Goal: Task Accomplishment & Management: Manage account settings

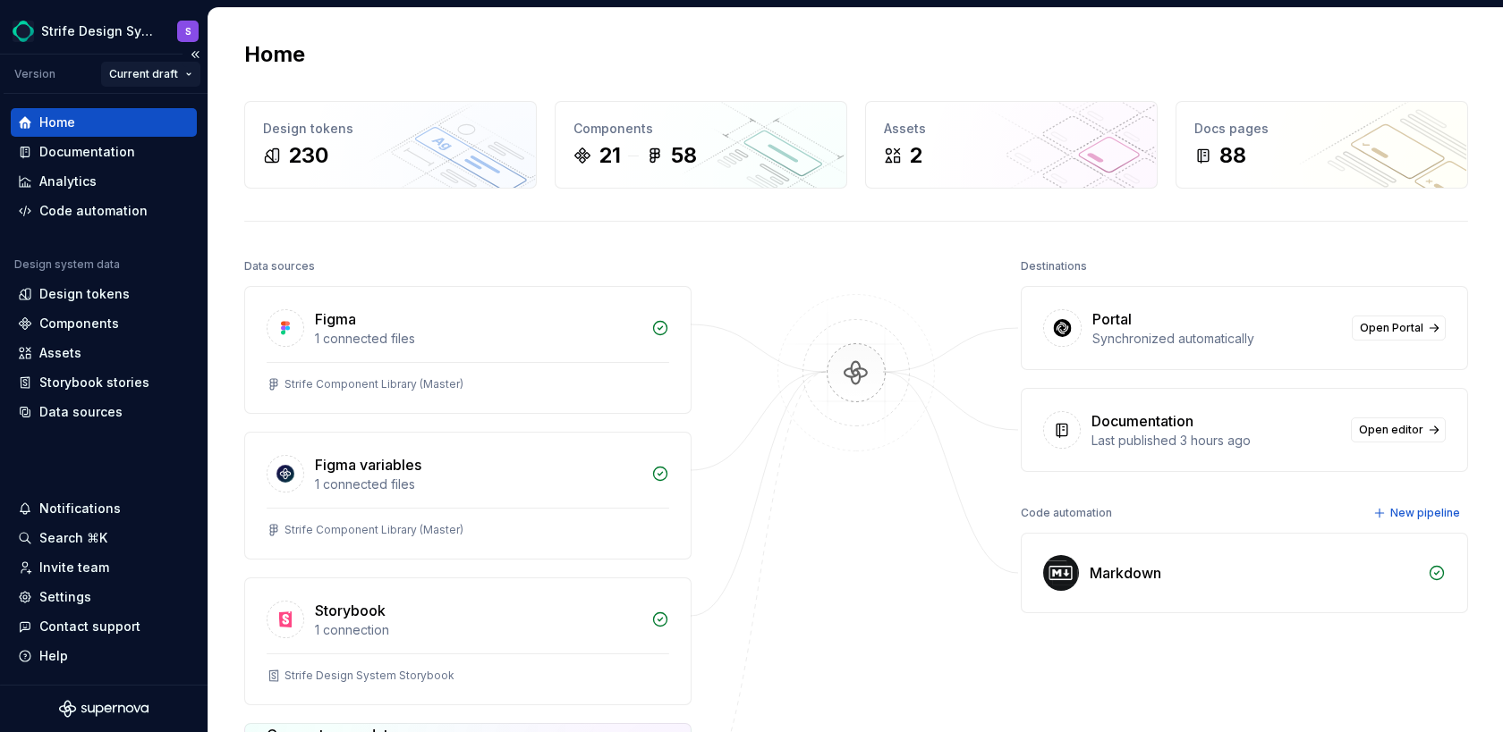
click at [181, 76] on html "Strife Design System S Version Current draft Home Documentation Analytics Code …" at bounding box center [751, 366] width 1503 height 732
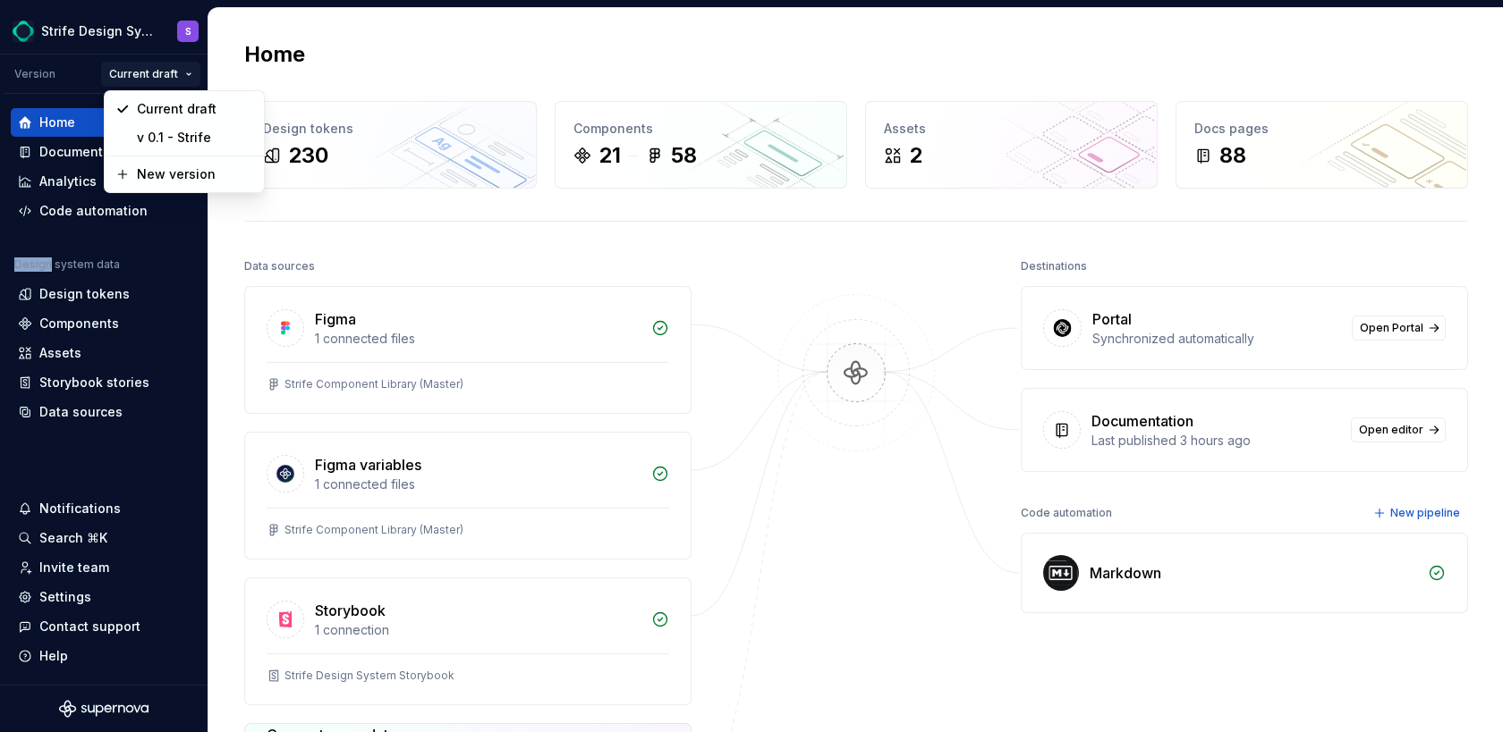
click at [180, 75] on html "Strife Design System S Version Current draft Home Documentation Analytics Code …" at bounding box center [751, 366] width 1503 height 732
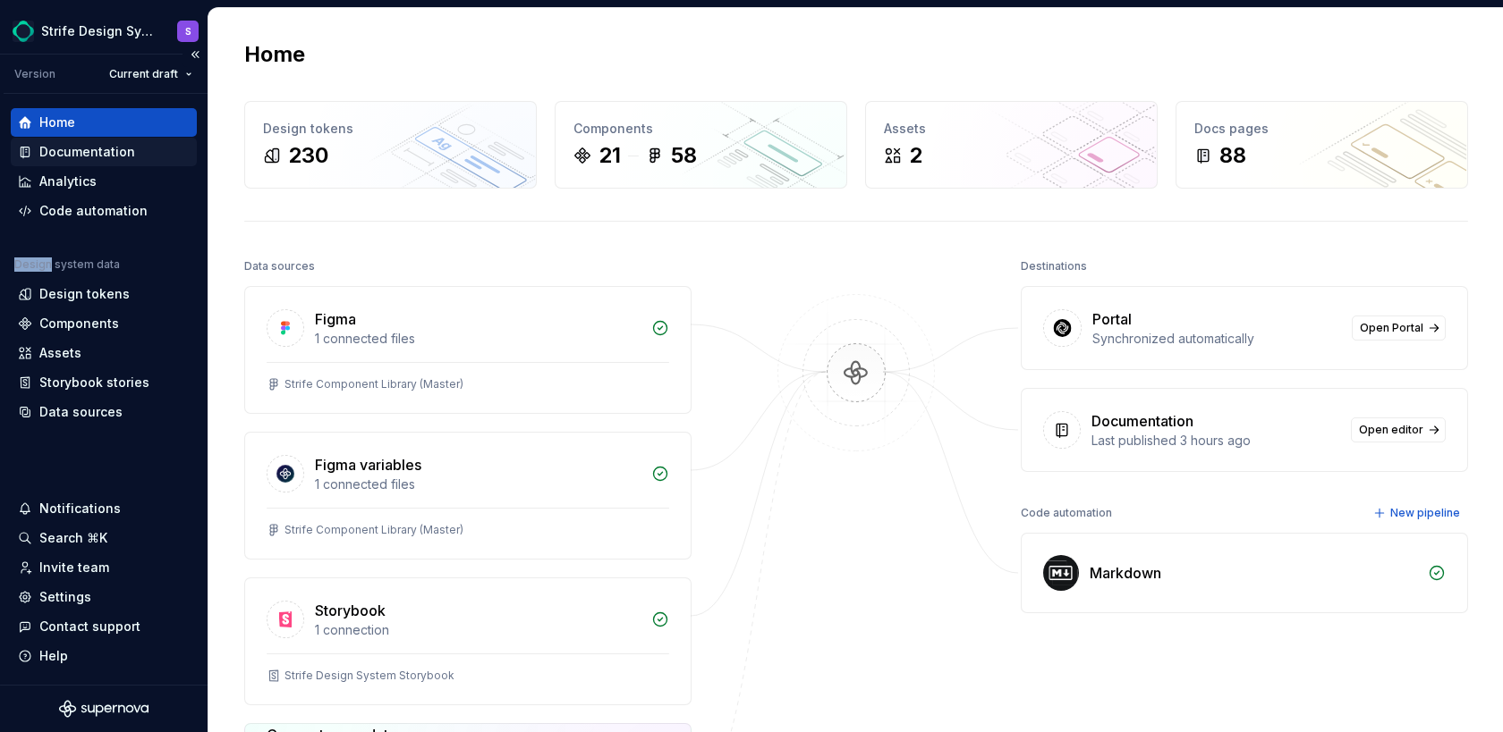
click at [95, 153] on div "Documentation" at bounding box center [87, 152] width 96 height 18
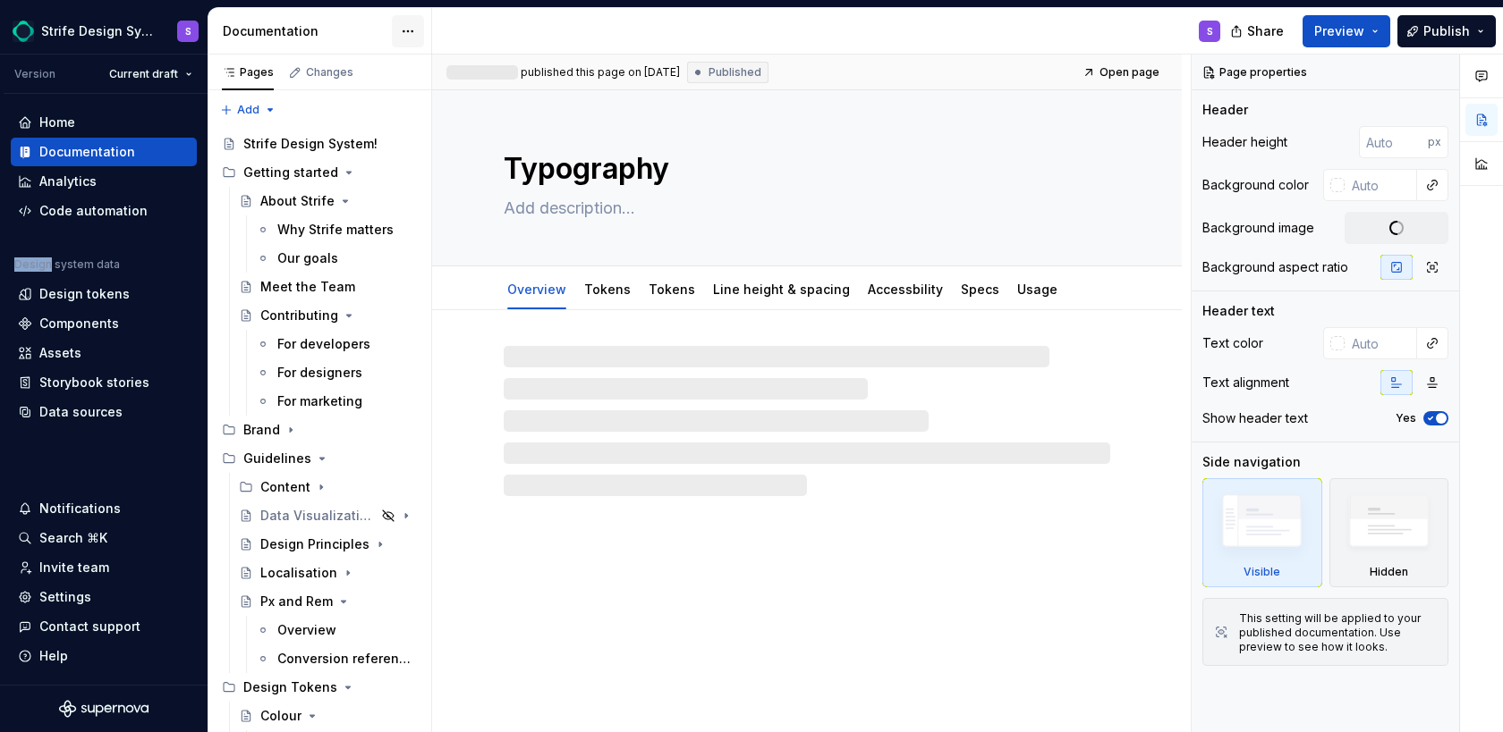
click at [409, 36] on html "Strife Design System S Version Current draft Home Documentation Analytics Code …" at bounding box center [751, 366] width 1503 height 732
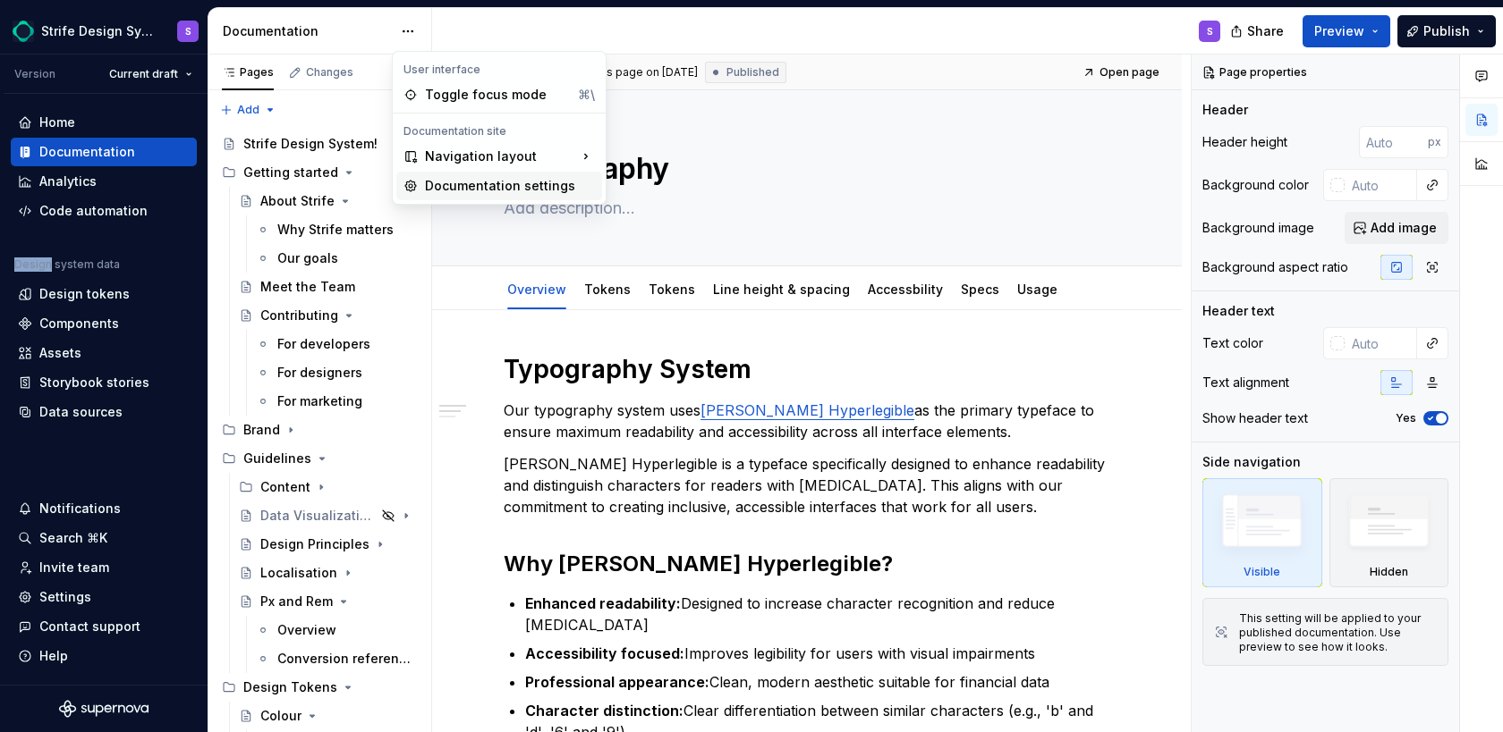
click at [469, 187] on div "Documentation settings" at bounding box center [510, 186] width 170 height 18
type textarea "*"
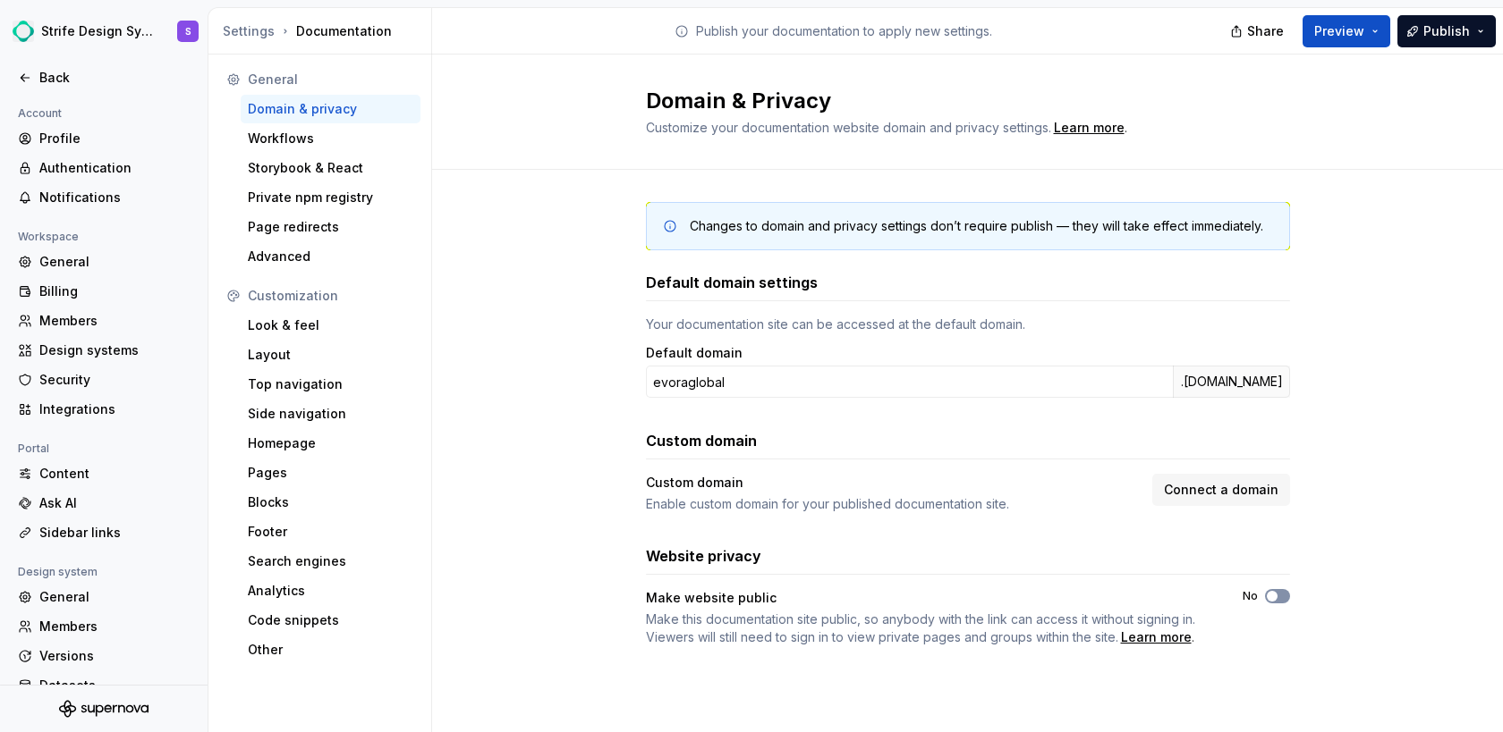
click at [1278, 598] on button "No" at bounding box center [1277, 596] width 25 height 14
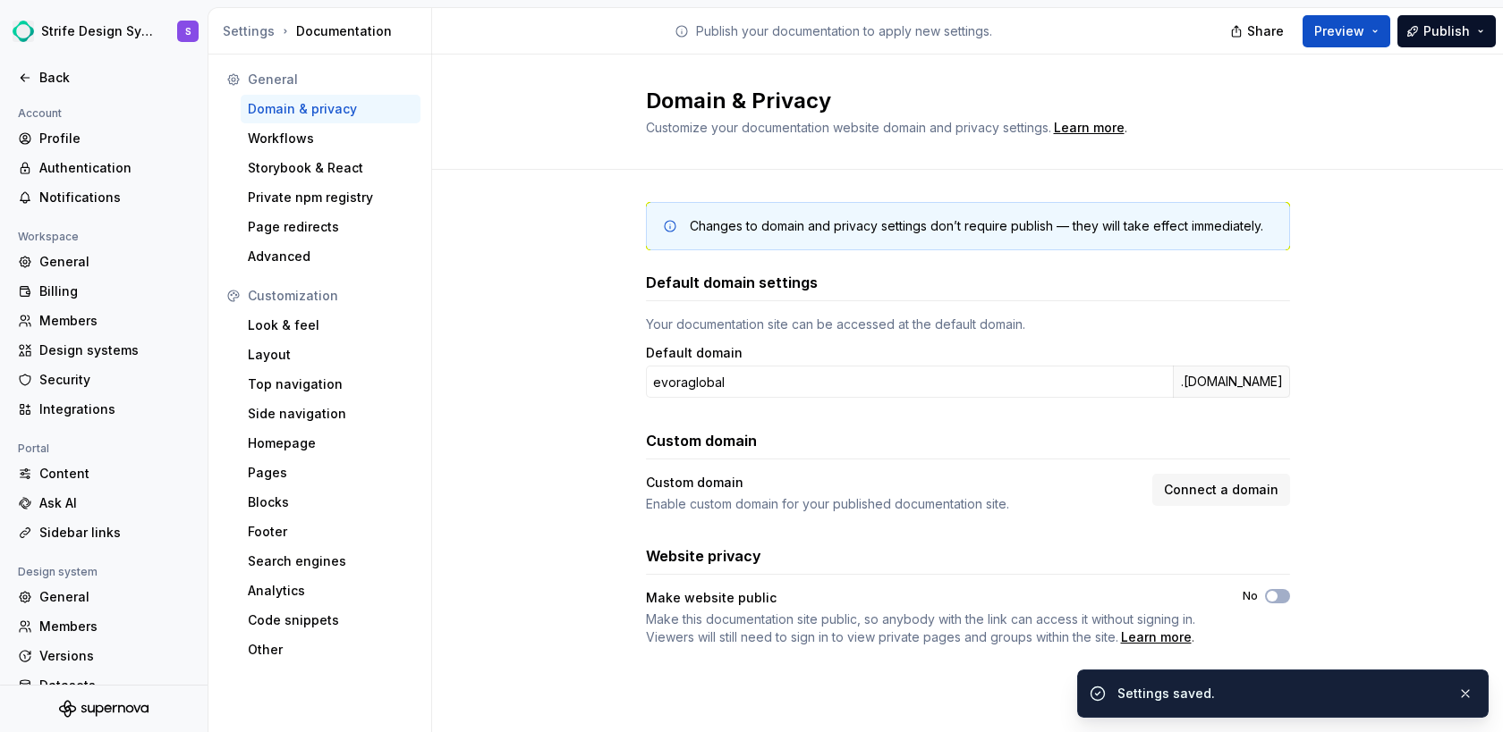
click at [1258, 470] on div "Custom domain Custom domain Enable custom domain for your published documentati…" at bounding box center [968, 471] width 644 height 83
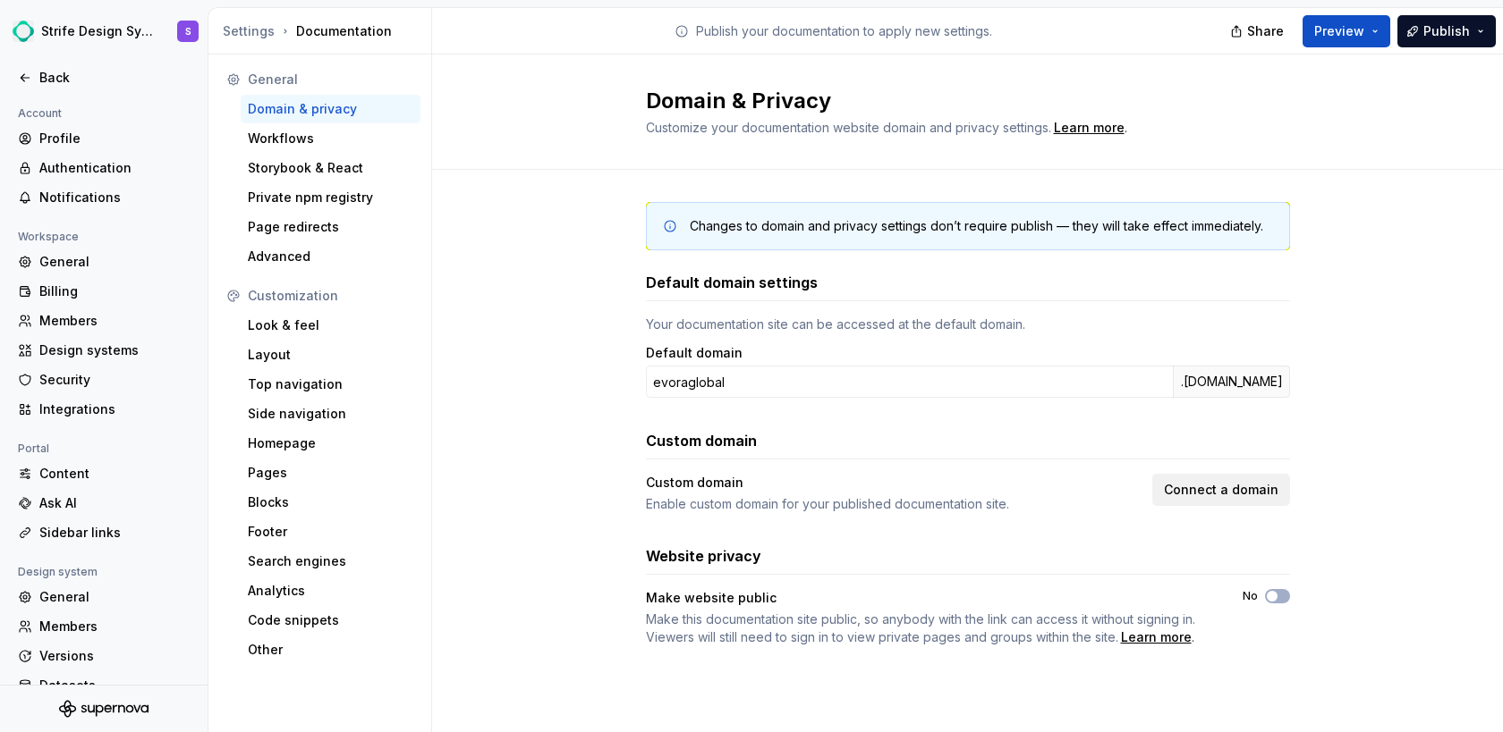
click at [1250, 491] on span "Connect a domain" at bounding box center [1221, 490] width 114 height 18
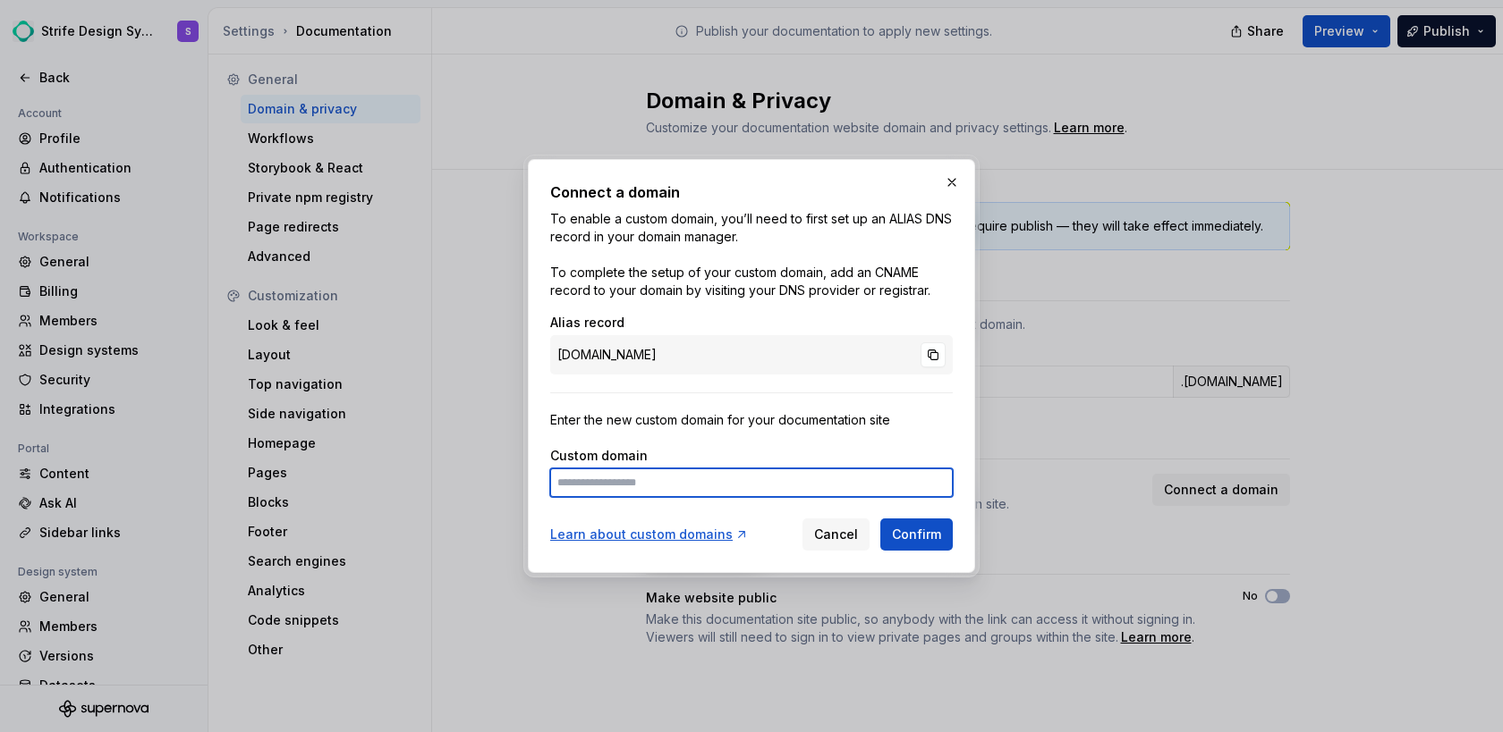
click at [848, 495] on input at bounding box center [751, 483] width 402 height 29
type input "**********"
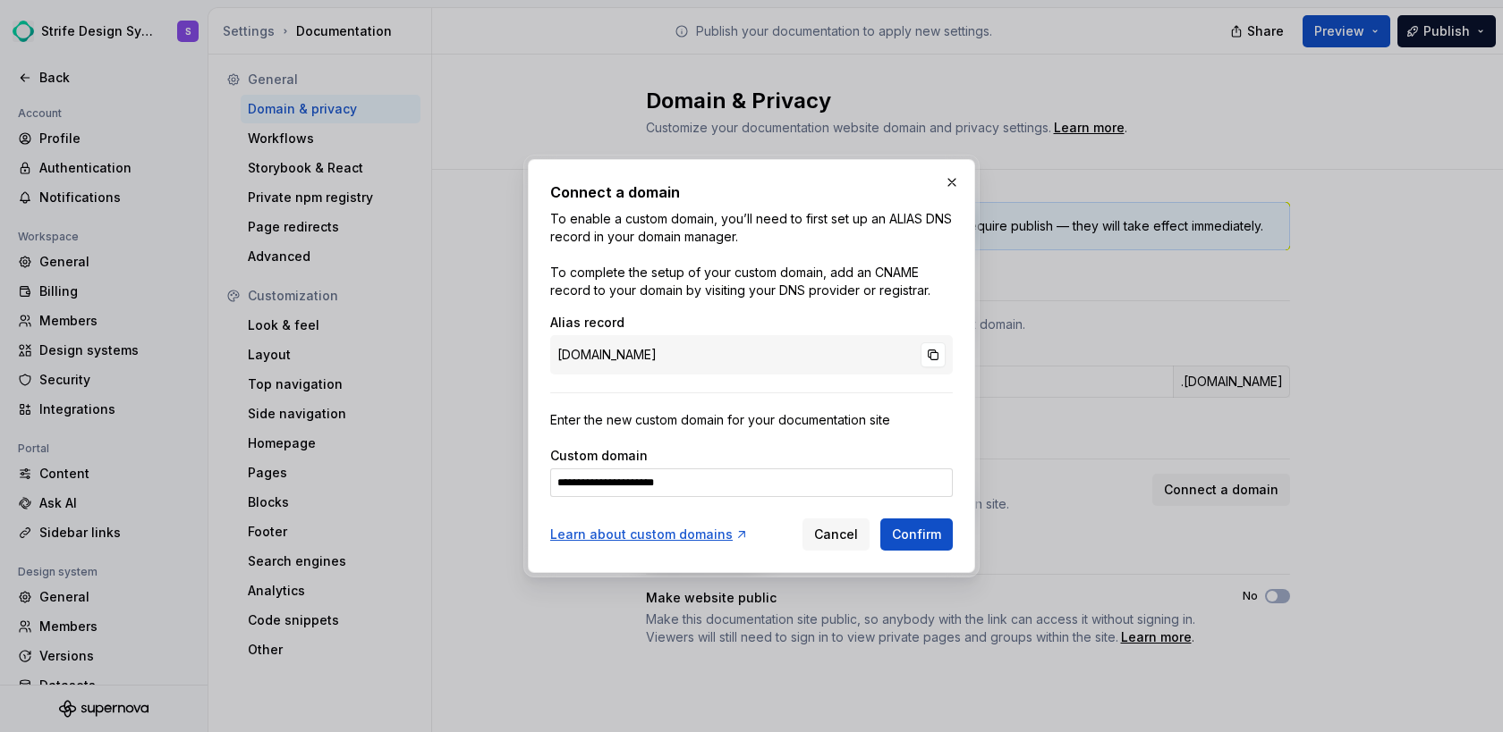
click at [870, 526] on div "Cancel Confirm" at bounding box center [877, 535] width 150 height 32
click at [928, 544] on button "Confirm" at bounding box center [916, 535] width 72 height 32
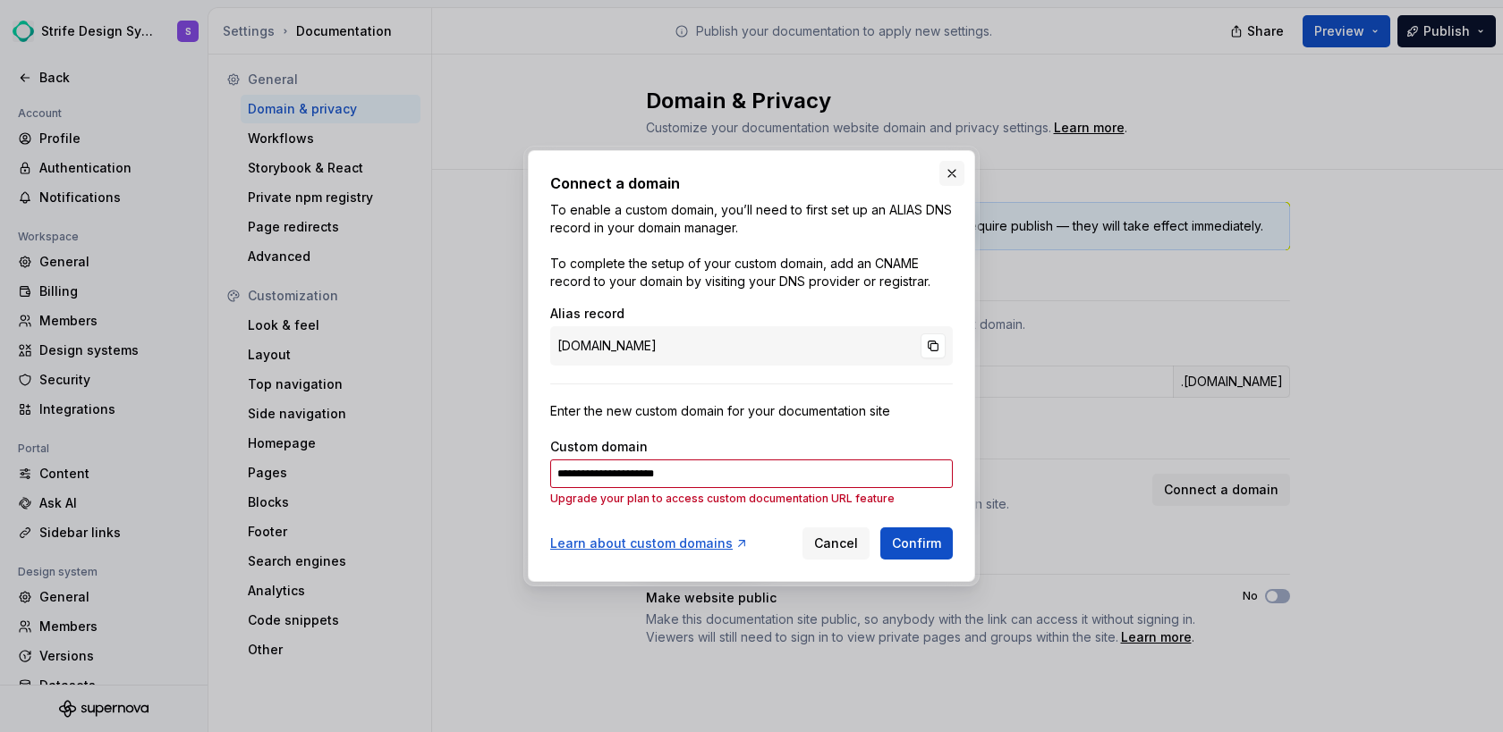
click at [955, 174] on button "button" at bounding box center [951, 173] width 25 height 25
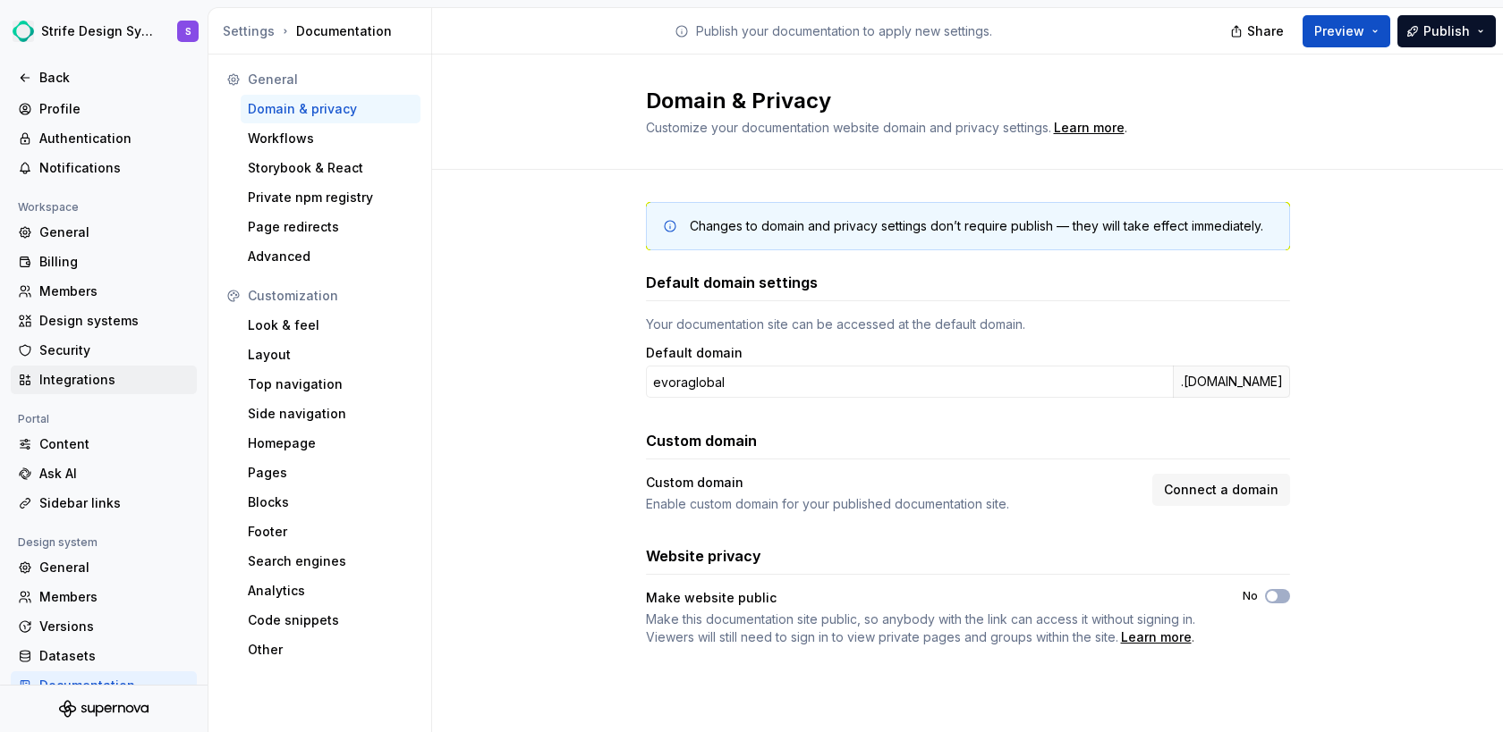
scroll to position [55, 0]
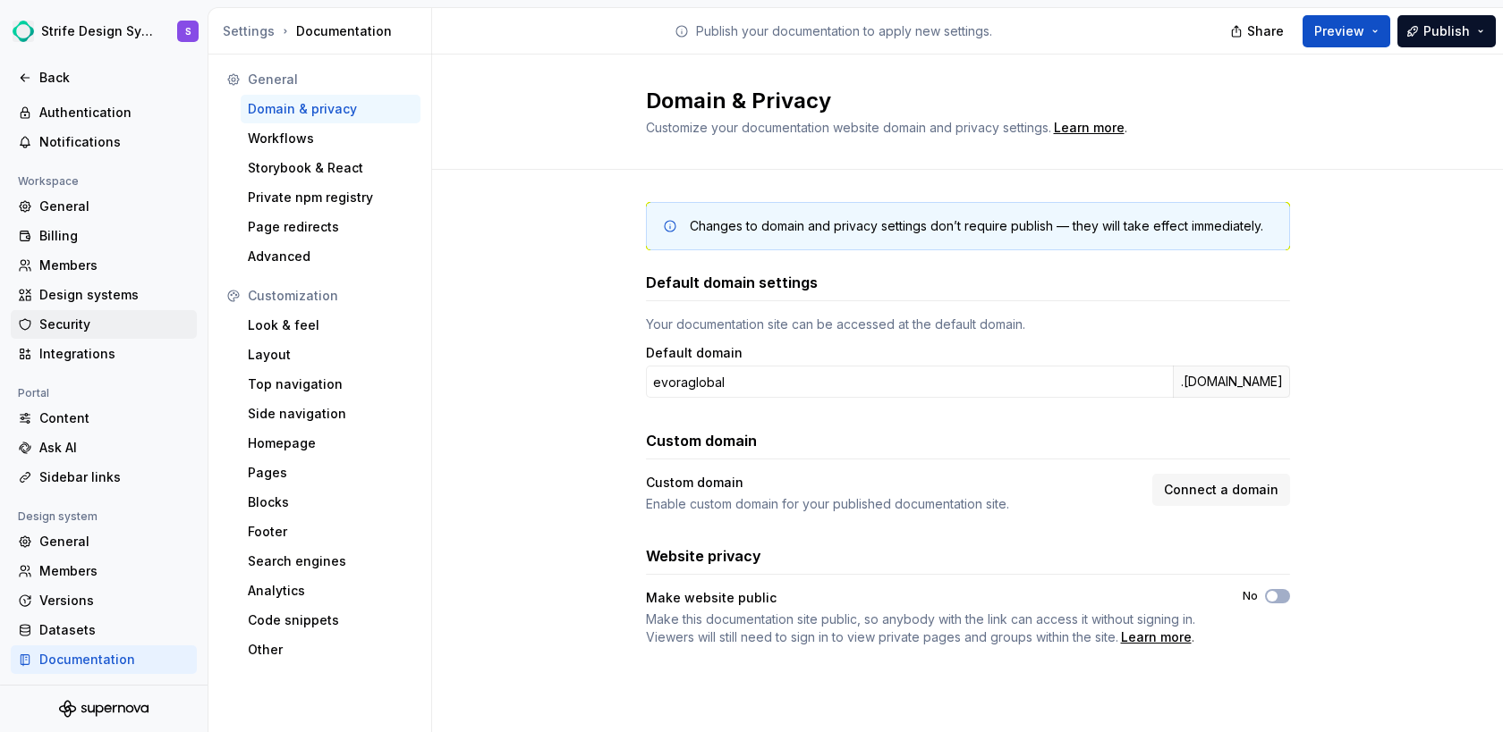
click at [98, 325] on div "Security" at bounding box center [114, 325] width 150 height 18
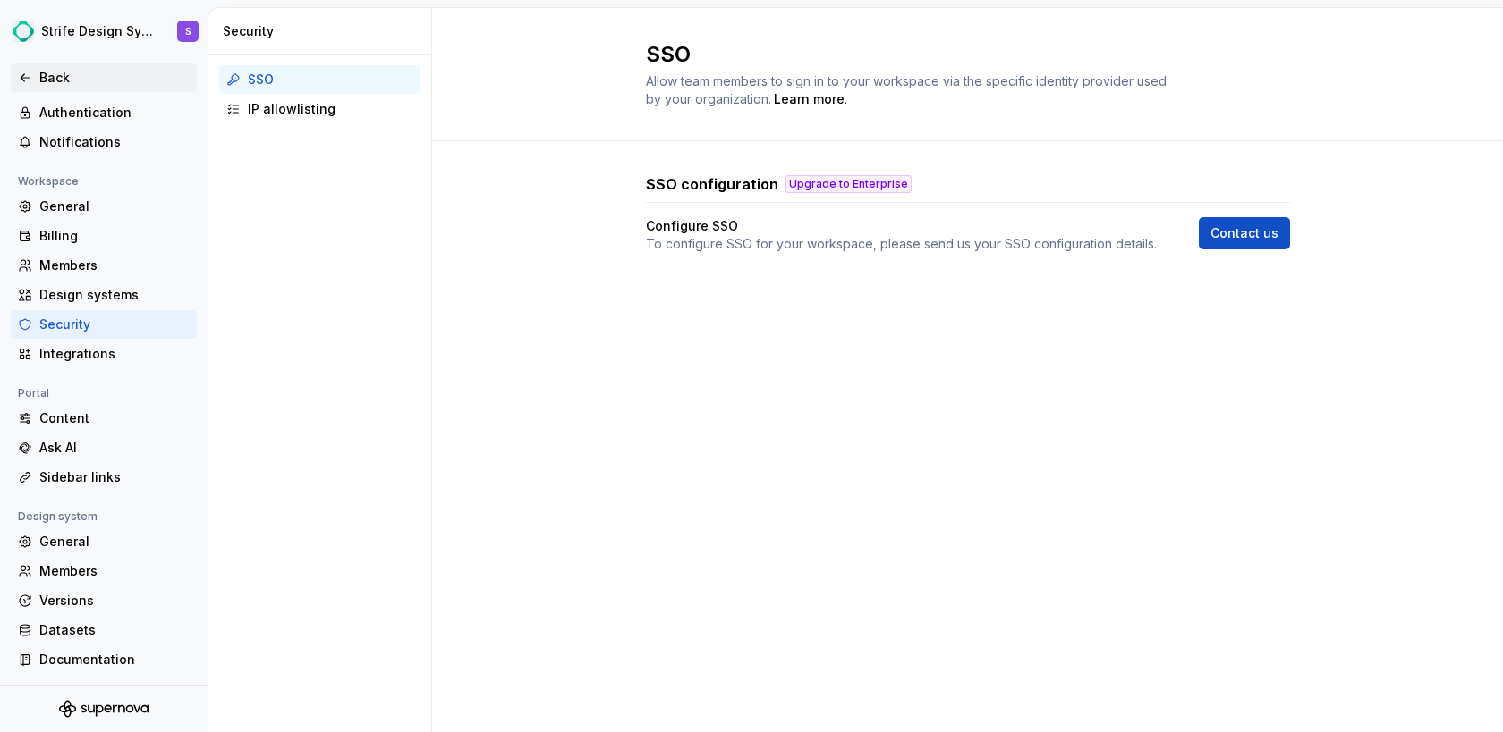
click at [28, 73] on icon at bounding box center [25, 78] width 14 height 14
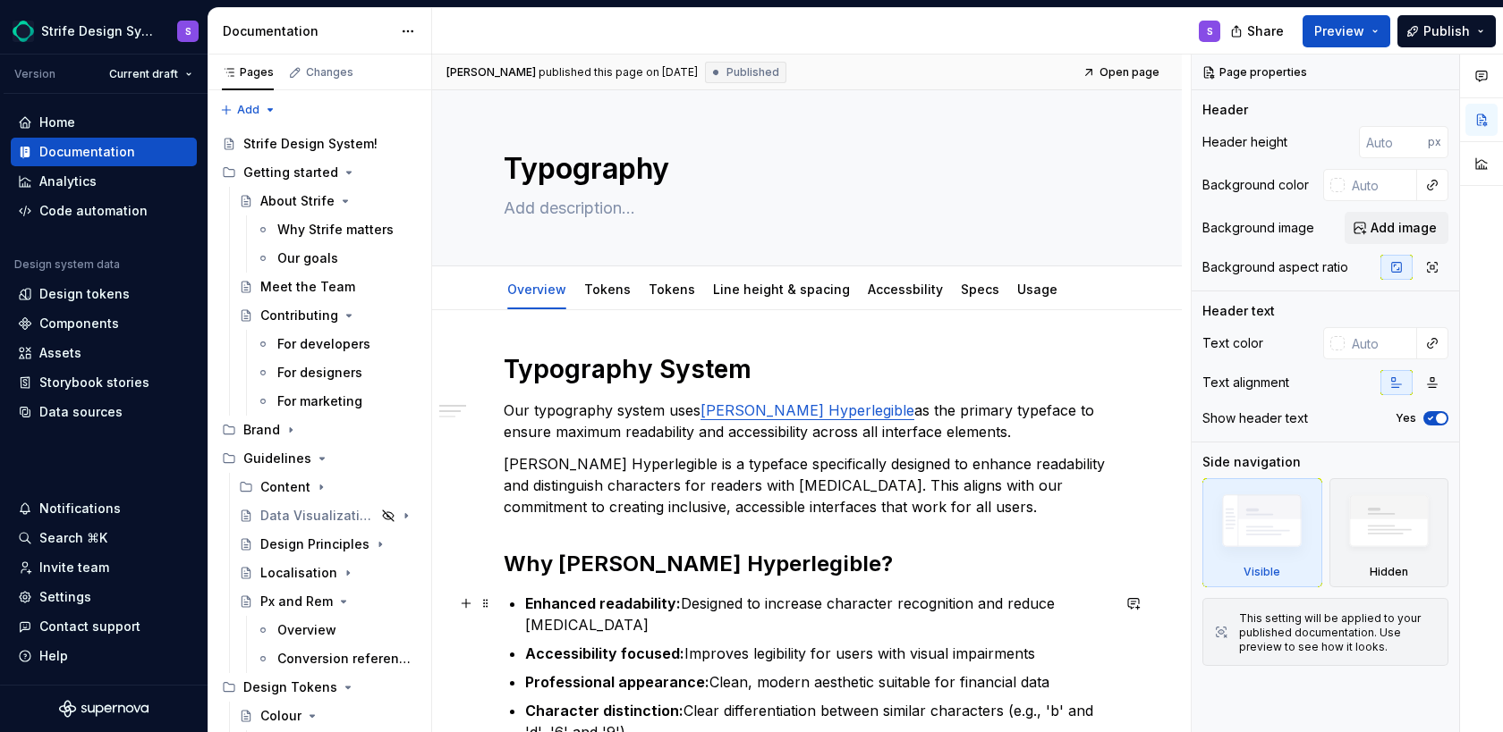
type textarea "*"
